Goal: Navigation & Orientation: Find specific page/section

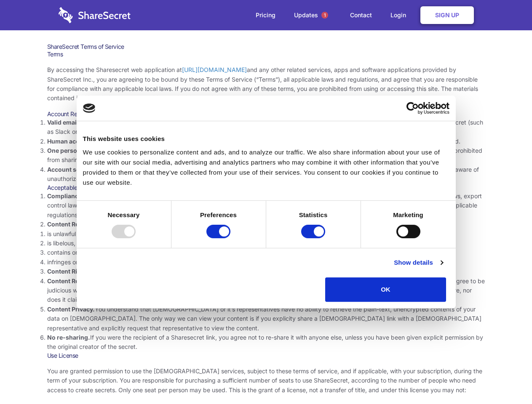
click at [266, 202] on li "Compliance with local laws and regulations. Your use of the Sharesecret must no…" at bounding box center [266, 206] width 438 height 28
click at [136, 238] on div at bounding box center [124, 231] width 24 height 13
click at [230, 238] on input "Preferences" at bounding box center [218, 231] width 24 height 13
checkbox input "false"
click at [314, 238] on input "Statistics" at bounding box center [313, 231] width 24 height 13
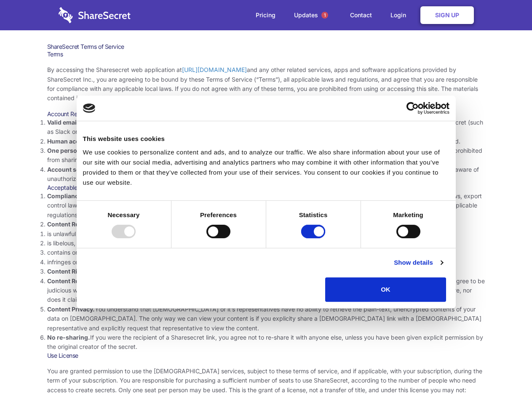
checkbox input "false"
click at [396, 238] on input "Marketing" at bounding box center [408, 231] width 24 height 13
checkbox input "true"
click at [443, 268] on link "Show details" at bounding box center [418, 263] width 49 height 10
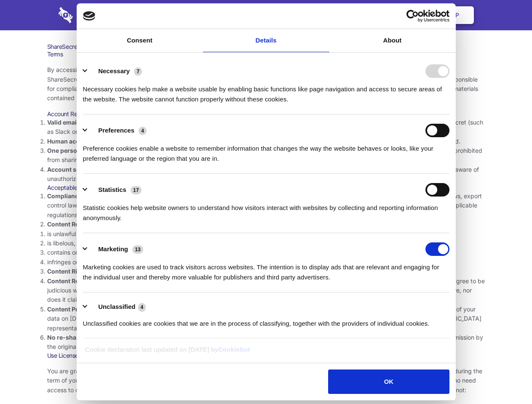
click at [453, 305] on ul "Necessary 7 Necessary cookies help make a website usable by enabling basic func…" at bounding box center [266, 197] width 375 height 284
click at [324, 15] on span "1" at bounding box center [324, 15] width 7 height 7
